Goal: Task Accomplishment & Management: Use online tool/utility

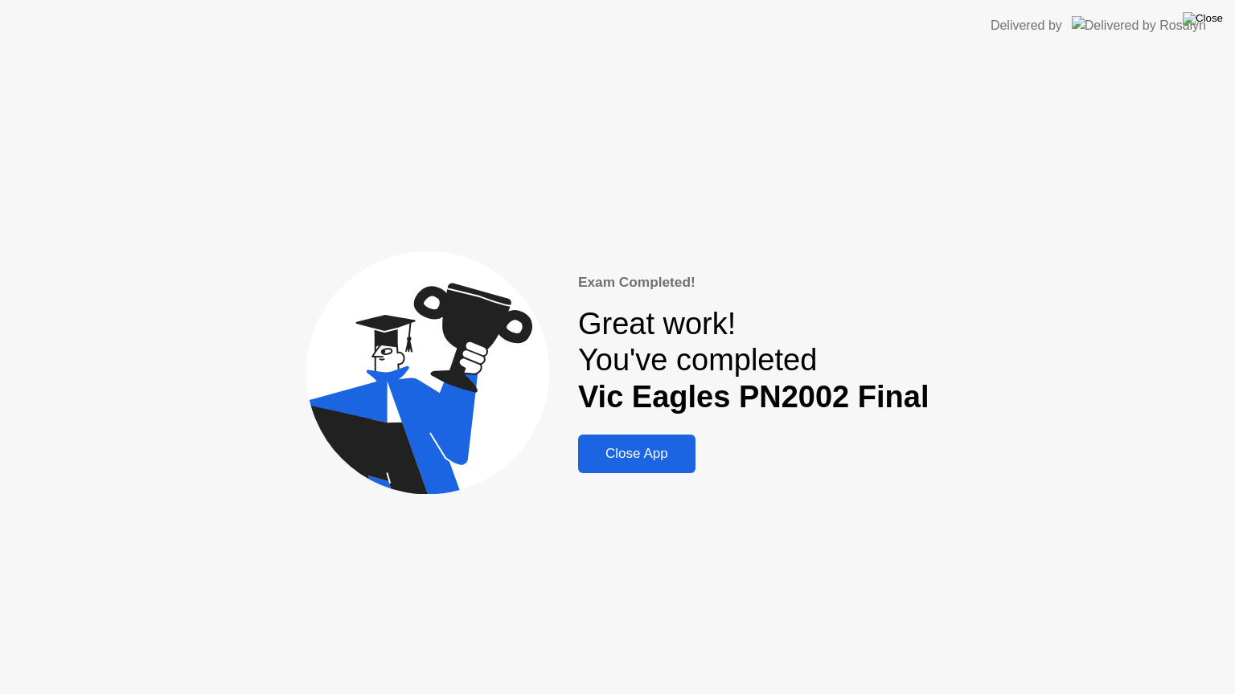
click at [1217, 25] on img at bounding box center [1202, 18] width 40 height 13
